Goal: Task Accomplishment & Management: Use online tool/utility

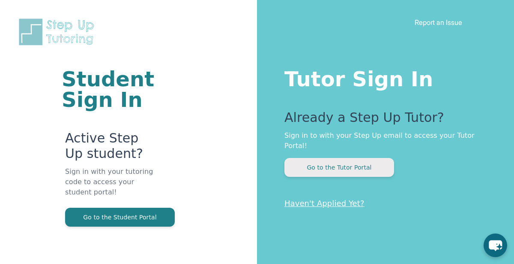
click at [327, 160] on button "Go to the Tutor Portal" at bounding box center [340, 167] width 110 height 19
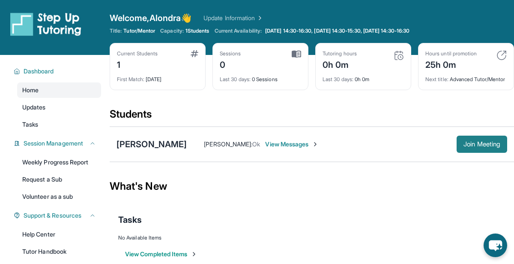
click at [472, 147] on span "Join Meeting" at bounding box center [482, 143] width 37 height 5
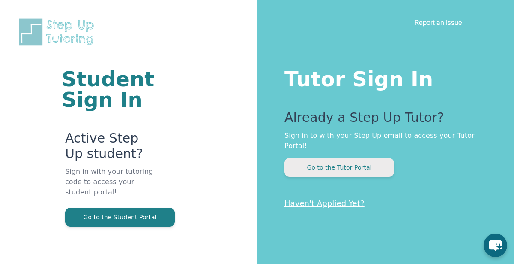
click at [324, 158] on button "Go to the Tutor Portal" at bounding box center [340, 167] width 110 height 19
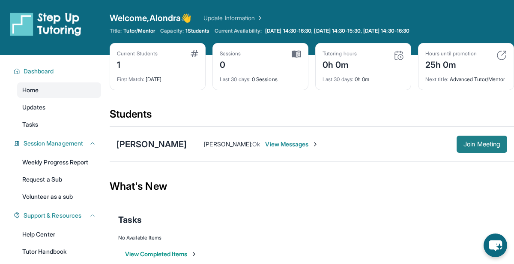
click at [500, 147] on span "Join Meeting" at bounding box center [482, 143] width 37 height 5
